Goal: Information Seeking & Learning: Learn about a topic

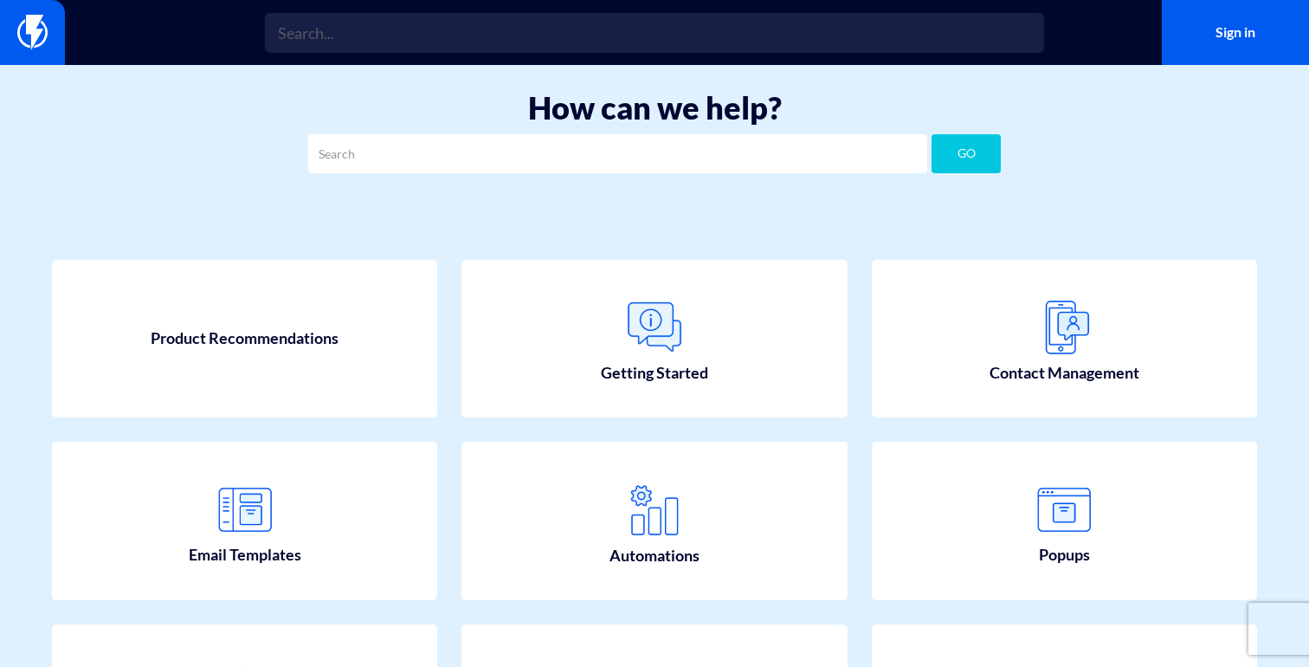
click at [708, 155] on input "text" at bounding box center [617, 153] width 619 height 39
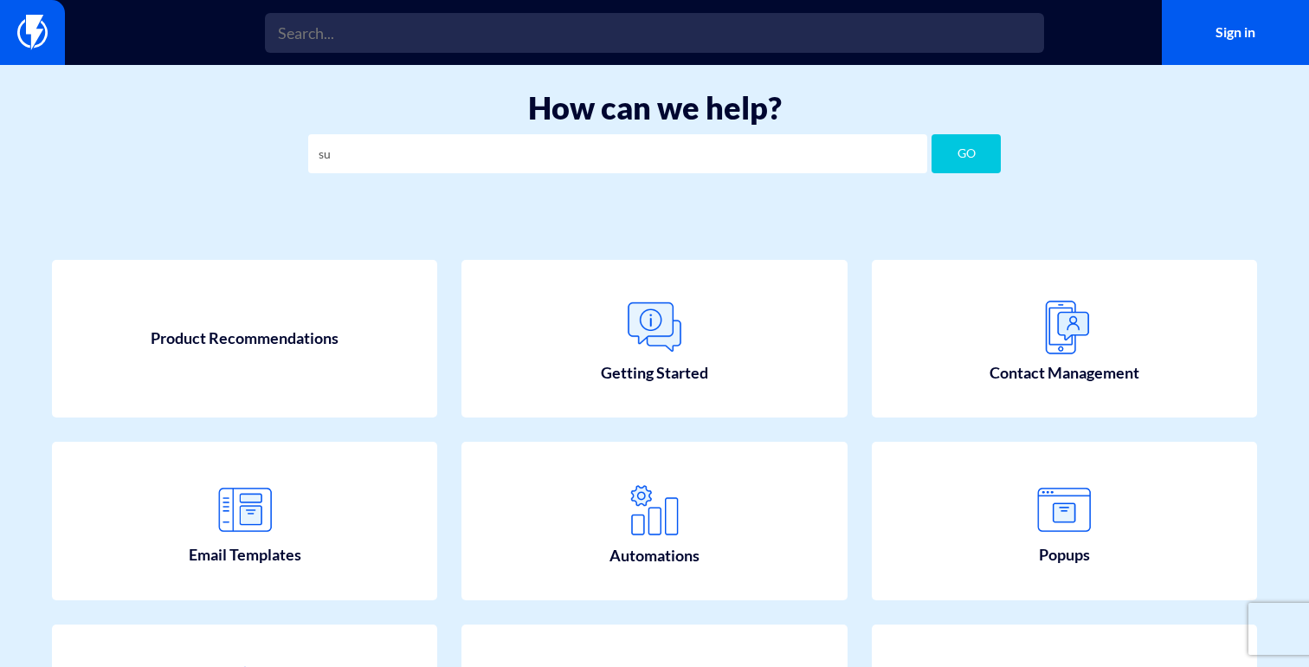
type input "s"
type input "promotion"
click at [932, 134] on button "GO" at bounding box center [966, 153] width 69 height 39
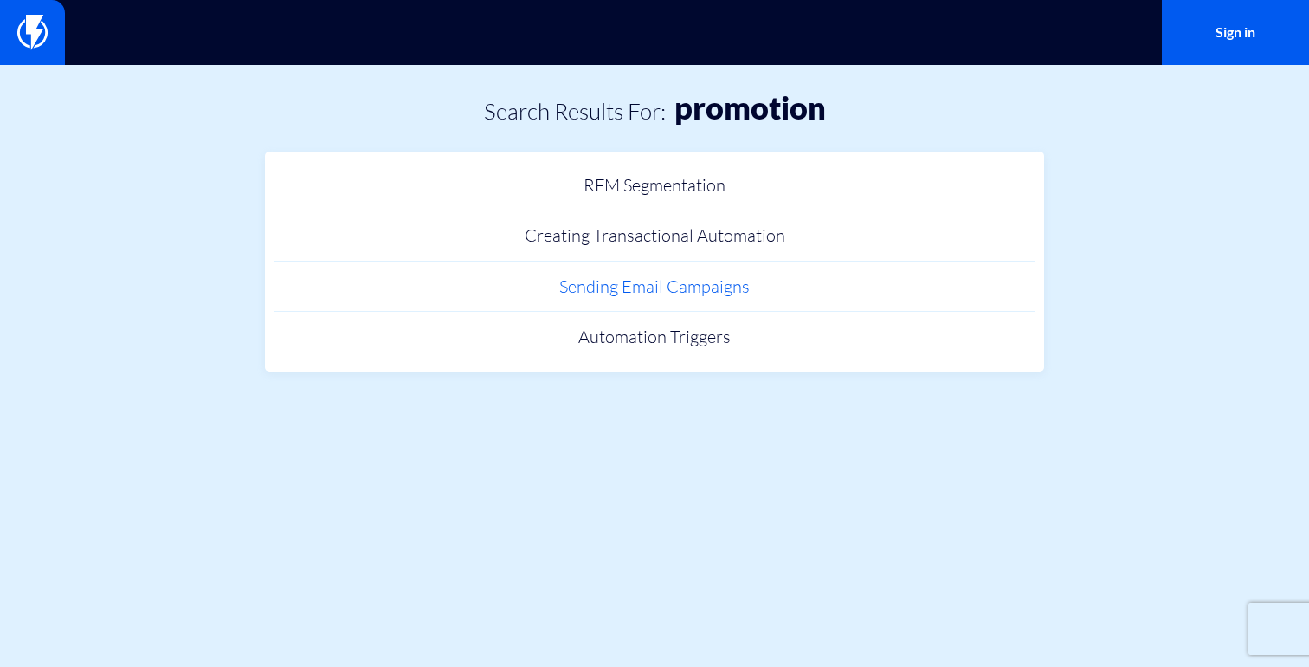
click at [724, 286] on link "Sending Email Campaigns" at bounding box center [655, 287] width 762 height 51
